Goal: Leave review/rating

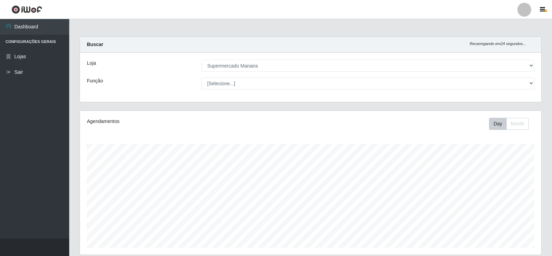
select select "443"
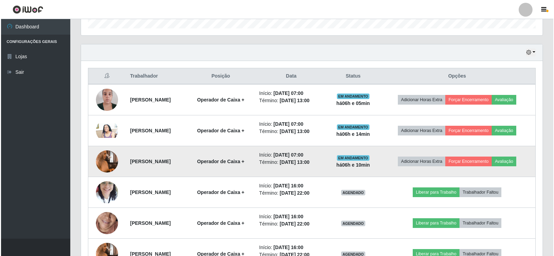
scroll to position [144, 461]
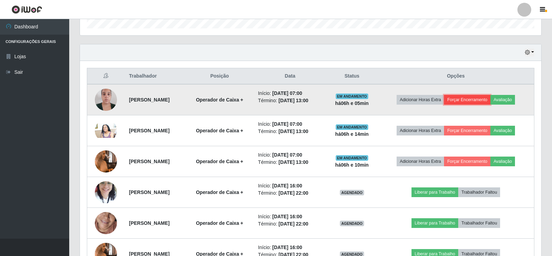
click at [482, 99] on button "Forçar Encerramento" at bounding box center [467, 100] width 46 height 10
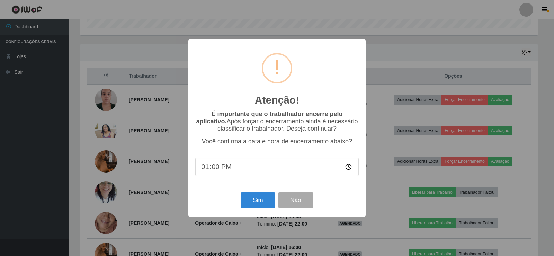
type input "13:04"
click at [251, 201] on button "Sim" at bounding box center [258, 200] width 34 height 16
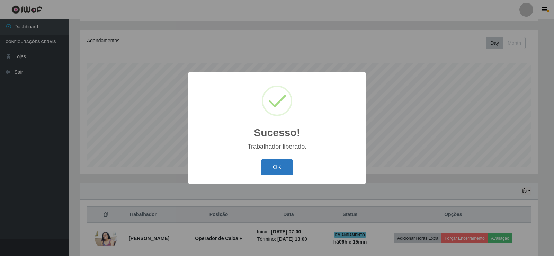
click at [287, 164] on button "OK" at bounding box center [277, 167] width 32 height 16
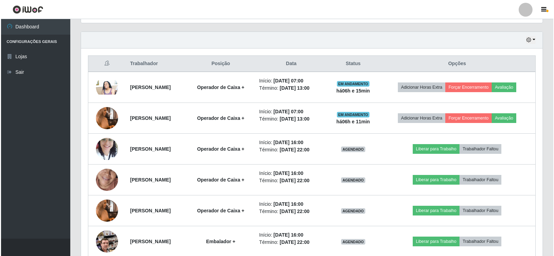
scroll to position [233, 0]
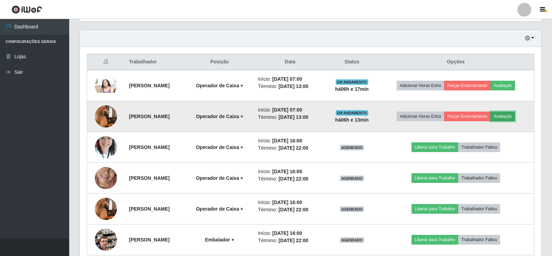
click at [509, 116] on button "Avaliação" at bounding box center [502, 116] width 25 height 10
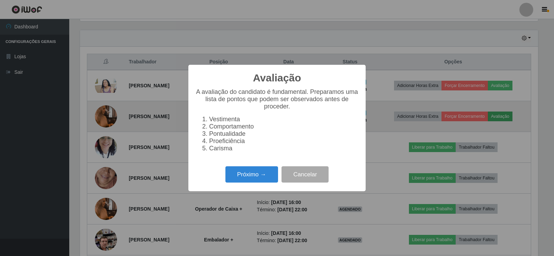
scroll to position [144, 458]
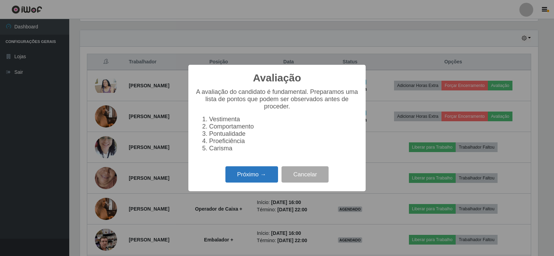
click at [269, 180] on button "Próximo →" at bounding box center [251, 174] width 53 height 16
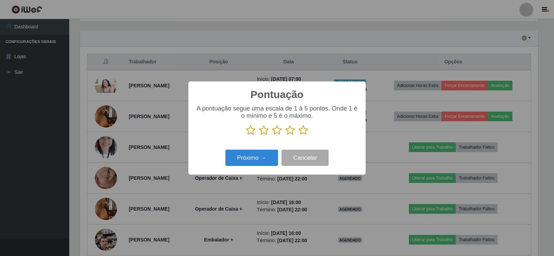
scroll to position [345858, 345544]
click at [306, 130] on icon at bounding box center [303, 130] width 10 height 10
click at [298, 135] on input "radio" at bounding box center [298, 135] width 0 height 0
click at [251, 160] on button "Próximo →" at bounding box center [251, 157] width 53 height 16
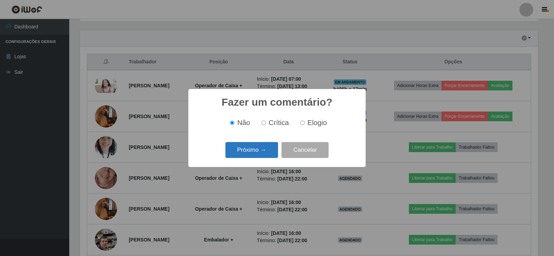
click at [262, 154] on button "Próximo →" at bounding box center [251, 150] width 53 height 16
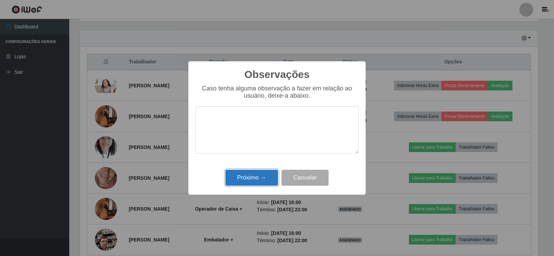
click at [264, 180] on button "Próximo →" at bounding box center [251, 178] width 53 height 16
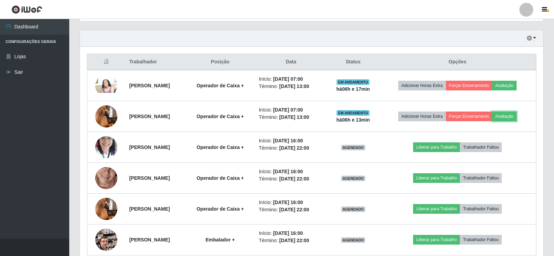
scroll to position [144, 461]
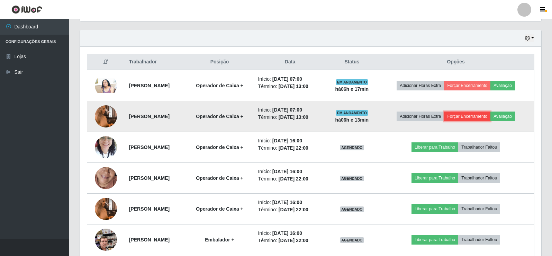
click at [468, 116] on button "Forçar Encerramento" at bounding box center [467, 116] width 46 height 10
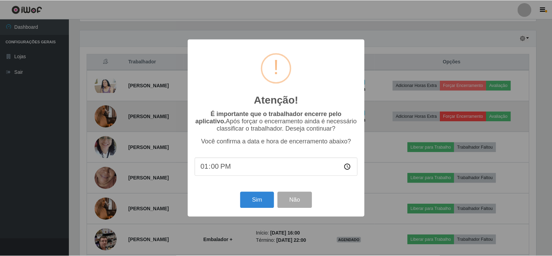
scroll to position [144, 458]
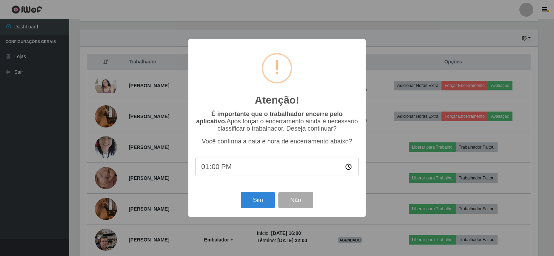
type input "13:07"
click at [254, 204] on button "Sim" at bounding box center [258, 200] width 34 height 16
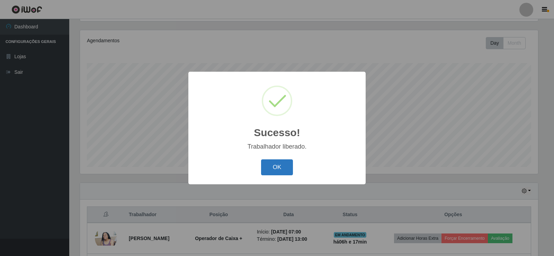
click at [271, 167] on button "OK" at bounding box center [277, 167] width 32 height 16
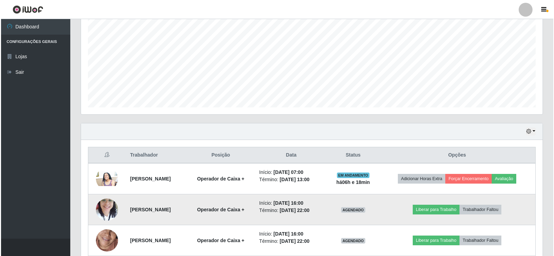
scroll to position [150, 0]
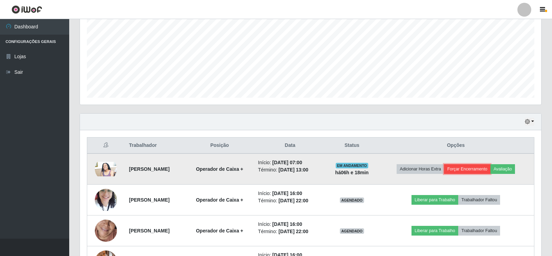
click at [472, 170] on button "Forçar Encerramento" at bounding box center [467, 169] width 46 height 10
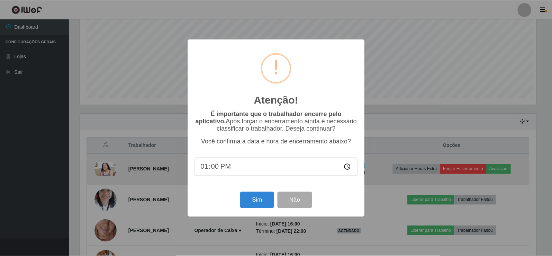
scroll to position [144, 458]
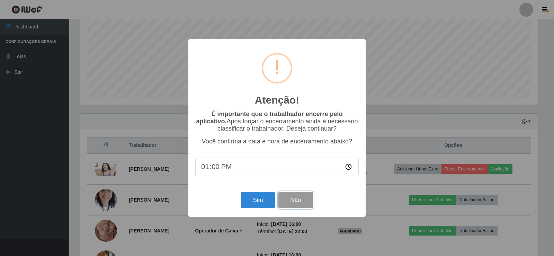
click at [297, 204] on button "Não" at bounding box center [295, 200] width 34 height 16
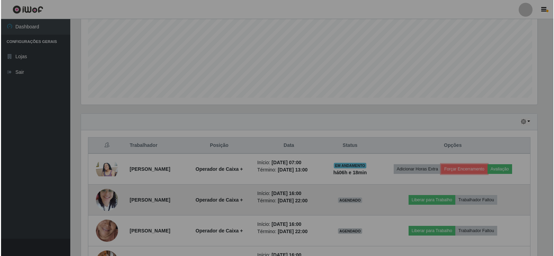
scroll to position [144, 461]
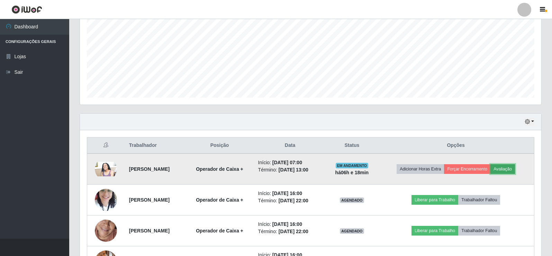
click at [513, 168] on button "Avaliação" at bounding box center [502, 169] width 25 height 10
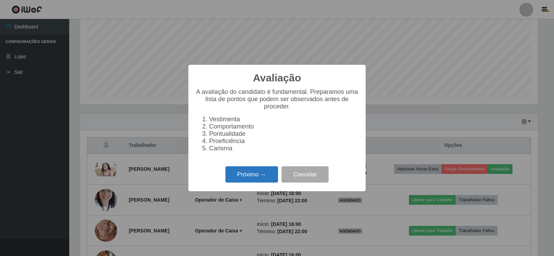
click at [266, 181] on button "Próximo →" at bounding box center [251, 174] width 53 height 16
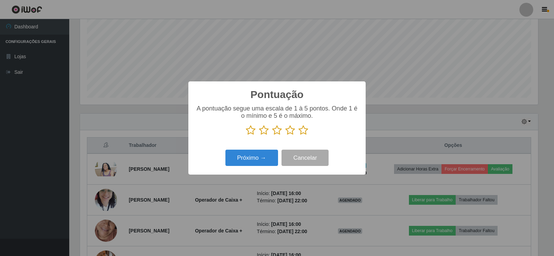
click at [304, 131] on icon at bounding box center [303, 130] width 10 height 10
click at [298, 135] on input "radio" at bounding box center [298, 135] width 0 height 0
click at [264, 161] on button "Próximo →" at bounding box center [251, 157] width 53 height 16
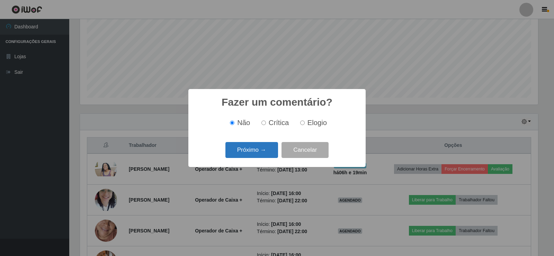
click at [262, 151] on button "Próximo →" at bounding box center [251, 150] width 53 height 16
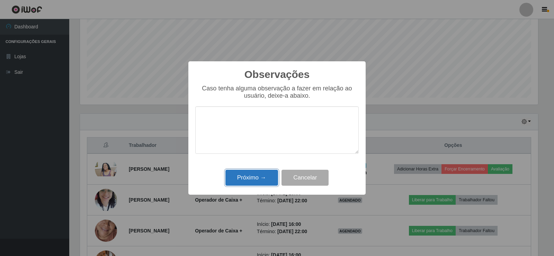
click at [261, 181] on button "Próximo →" at bounding box center [251, 178] width 53 height 16
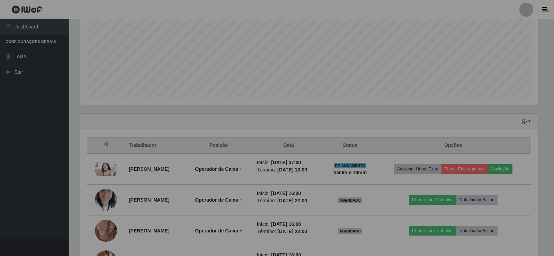
scroll to position [144, 461]
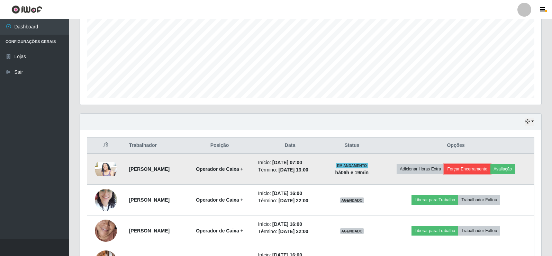
click at [470, 170] on button "Forçar Encerramento" at bounding box center [467, 169] width 46 height 10
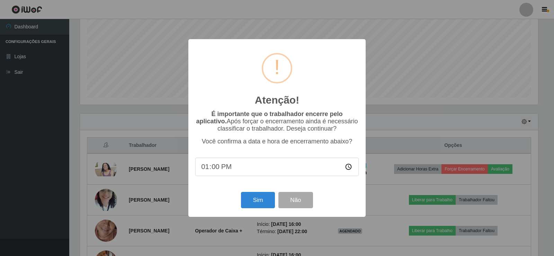
click at [215, 169] on input "13:00" at bounding box center [276, 166] width 163 height 18
type input "13:09"
click at [264, 204] on button "Sim" at bounding box center [258, 200] width 34 height 16
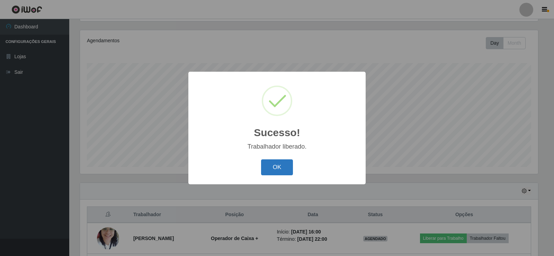
click at [277, 165] on button "OK" at bounding box center [277, 167] width 32 height 16
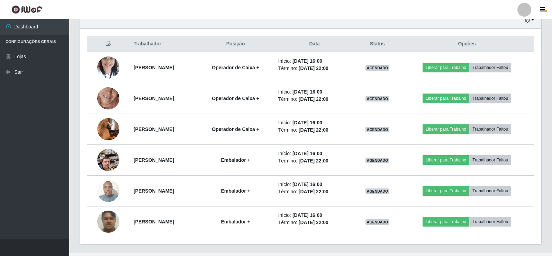
scroll to position [265, 0]
